Goal: Check status: Check status

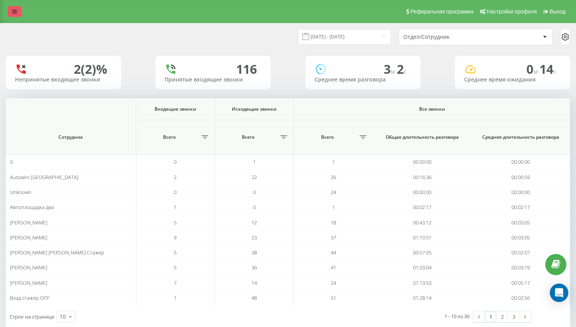
drag, startPoint x: 16, startPoint y: 13, endPoint x: 28, endPoint y: 30, distance: 20.5
click at [16, 13] on icon at bounding box center [14, 11] width 5 height 5
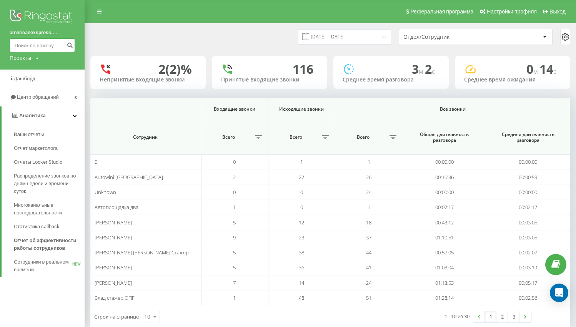
click at [56, 47] on input at bounding box center [42, 45] width 65 height 14
paste input "0637241816"
type input "0637241816"
click at [67, 47] on icon "submit" at bounding box center [70, 44] width 7 height 5
